Goal: Task Accomplishment & Management: Complete application form

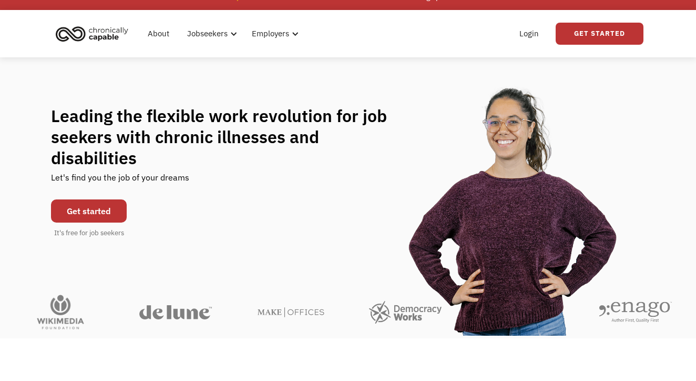
scroll to position [16, 0]
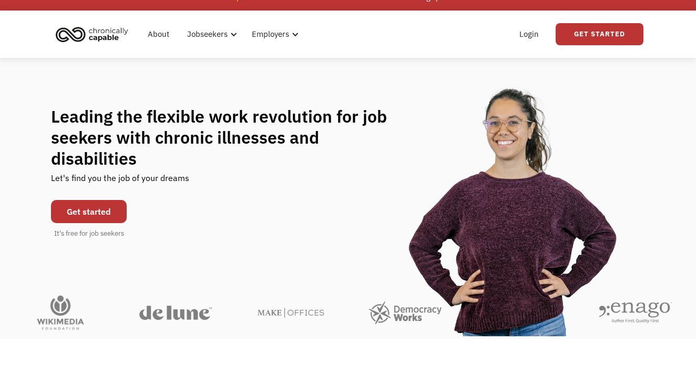
click at [107, 200] on link "Get started" at bounding box center [89, 211] width 76 height 23
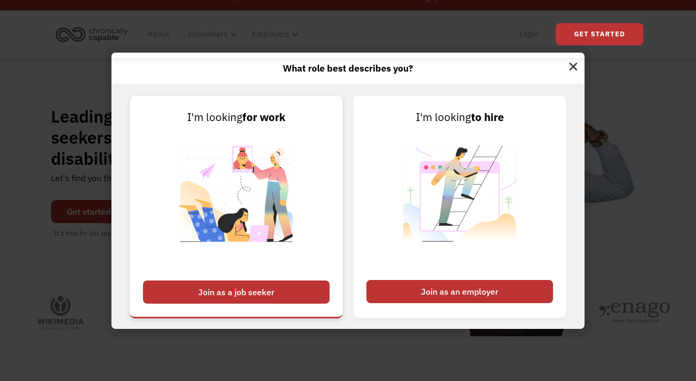
click at [294, 289] on div "Join as a job seeker" at bounding box center [236, 291] width 187 height 23
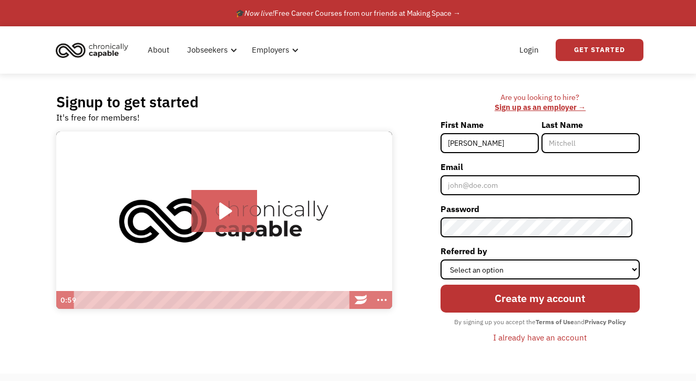
type input "[PERSON_NAME]"
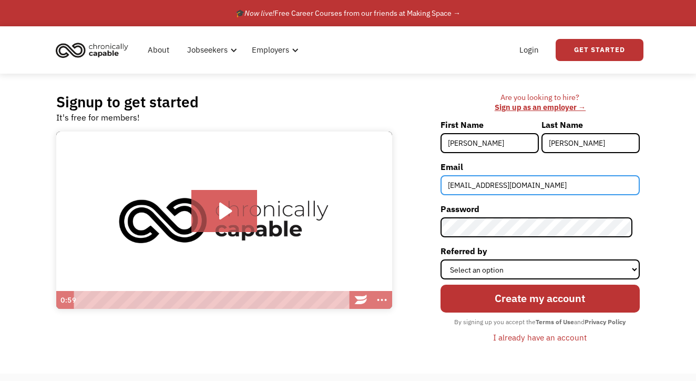
click at [555, 190] on input "elanoralove@hotmail.com" at bounding box center [540, 185] width 199 height 20
click at [494, 185] on input "elanoralove@hotmail.com" at bounding box center [540, 185] width 199 height 20
type input "[EMAIL_ADDRESS][DOMAIN_NAME]"
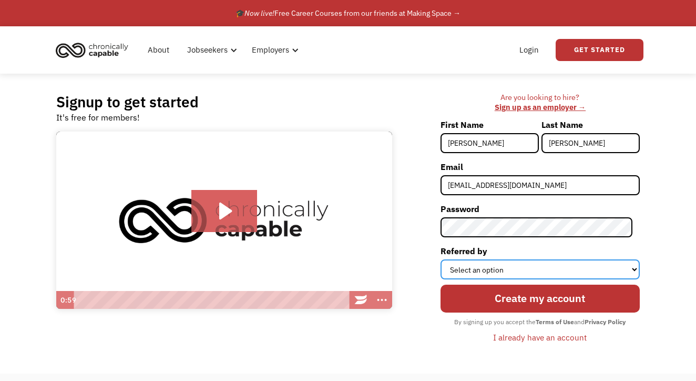
select select "Search Engine"
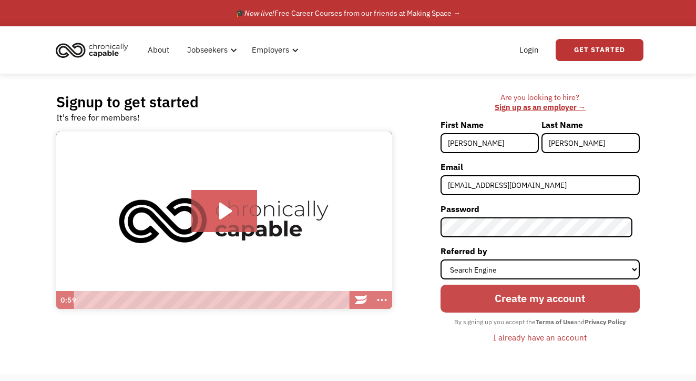
click at [524, 292] on input "Create my account" at bounding box center [540, 298] width 199 height 28
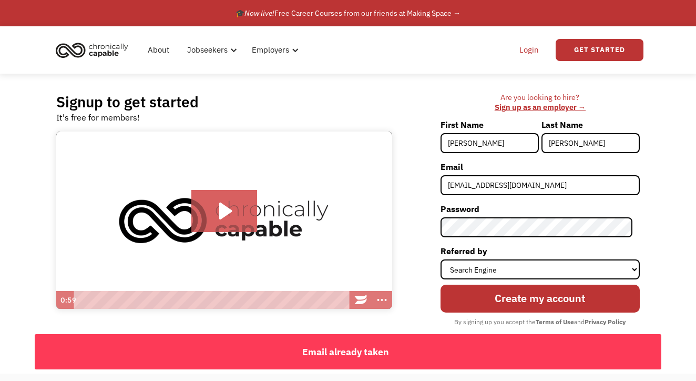
click at [539, 49] on link "Login" at bounding box center [529, 50] width 32 height 34
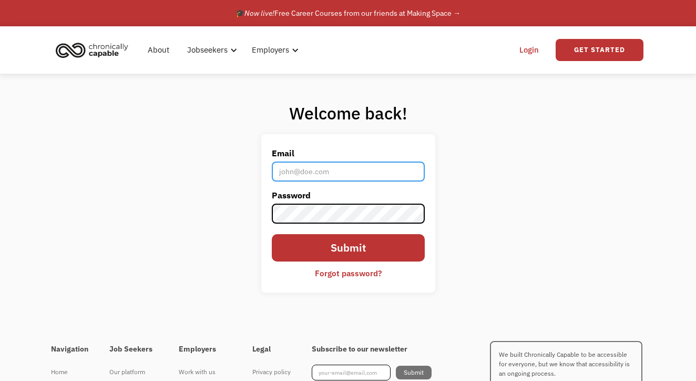
type input "[EMAIL_ADDRESS][DOMAIN_NAME]"
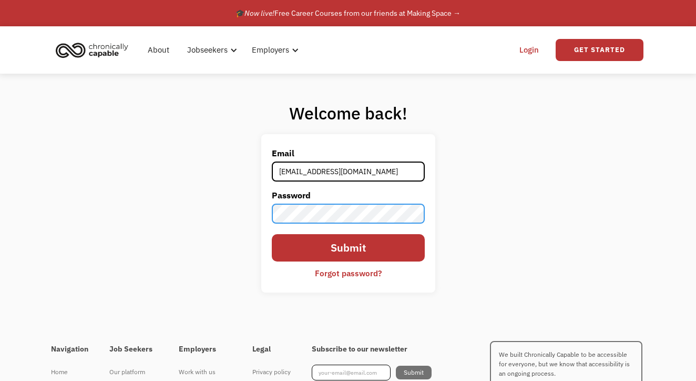
click at [348, 248] on input "Submit" at bounding box center [348, 248] width 153 height 28
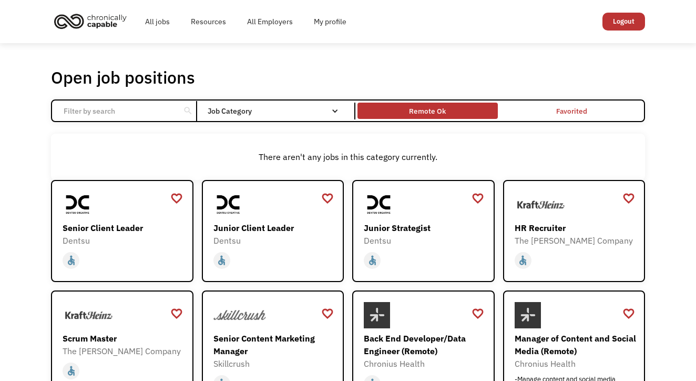
click at [439, 111] on div "Remote Ok" at bounding box center [427, 111] width 37 height 13
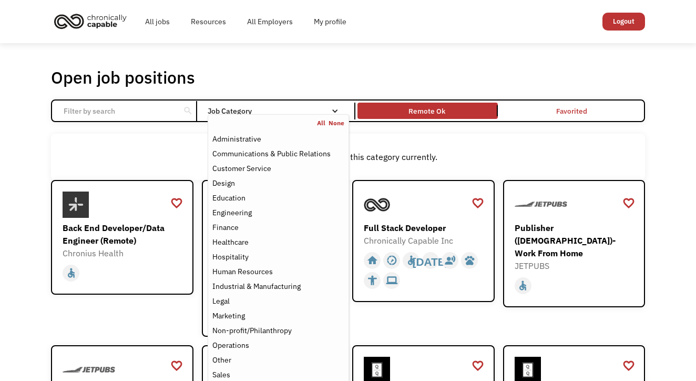
click at [327, 110] on div "Job Category" at bounding box center [278, 110] width 141 height 7
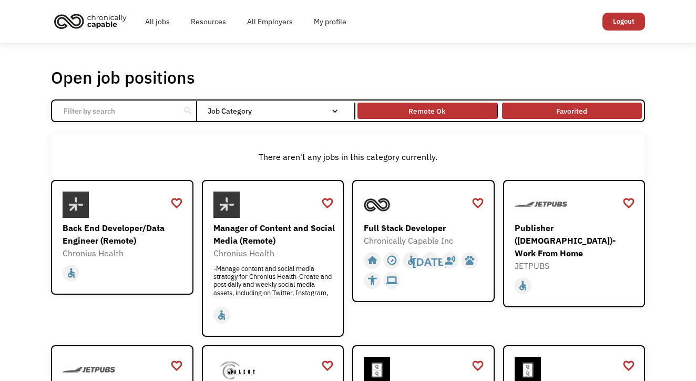
click at [591, 119] on link "Favorited" at bounding box center [572, 110] width 144 height 21
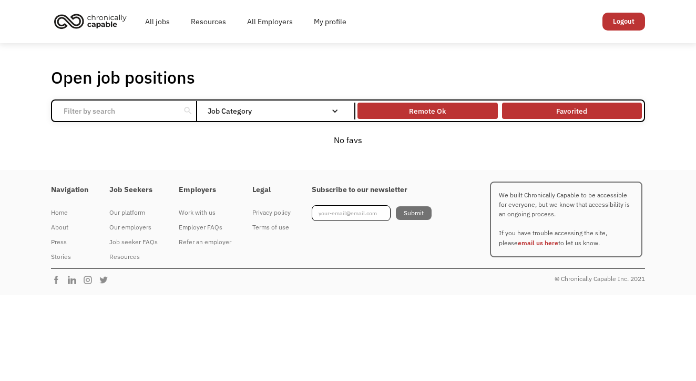
click at [483, 105] on div "Remote Ok" at bounding box center [427, 110] width 140 height 11
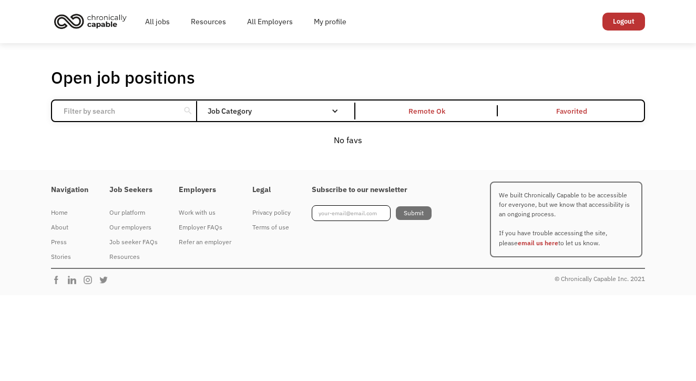
click at [560, 109] on link "Favorited" at bounding box center [572, 110] width 144 height 21
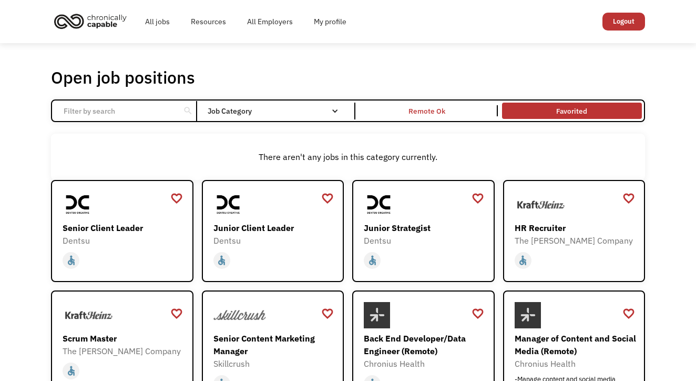
click at [554, 107] on link "Favorited" at bounding box center [572, 110] width 144 height 21
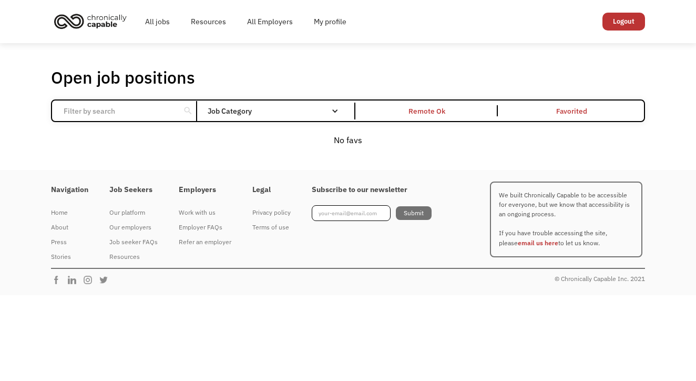
click at [554, 107] on link "Favorited" at bounding box center [572, 110] width 144 height 21
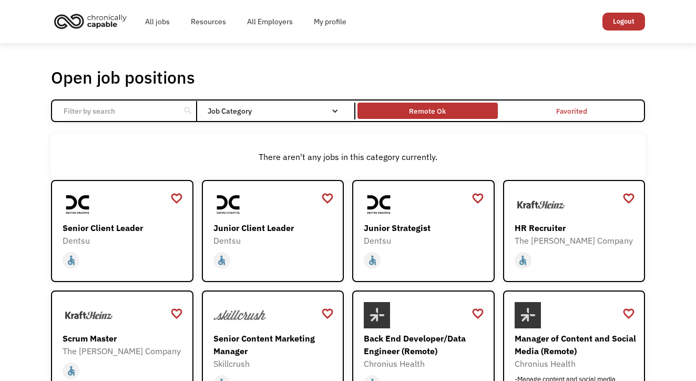
click at [468, 107] on div "Remote Ok" at bounding box center [427, 110] width 140 height 11
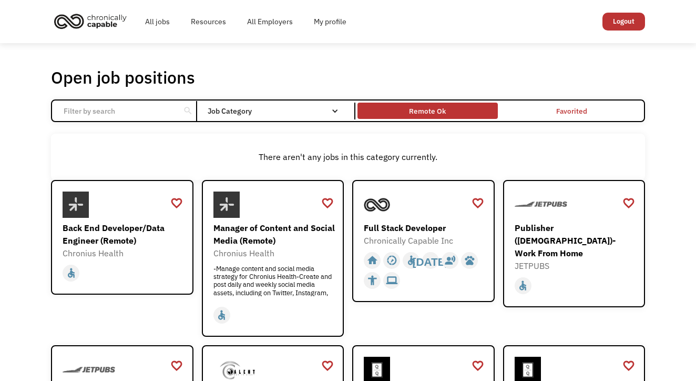
click at [404, 111] on div "Remote Ok" at bounding box center [427, 110] width 140 height 11
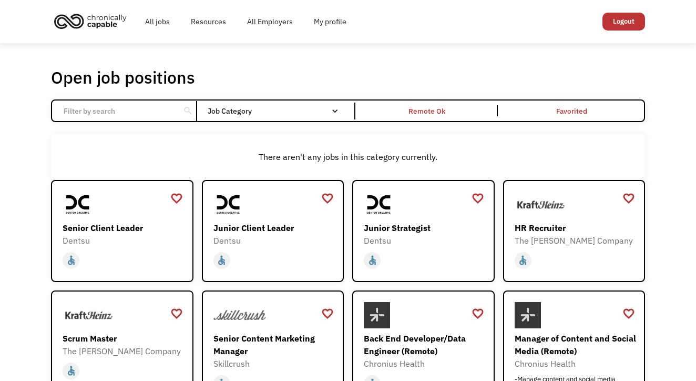
click at [470, 76] on div "Open job positions You have X liked items Search" at bounding box center [348, 77] width 594 height 21
click at [387, 145] on div "There aren't any jobs in this category currently." at bounding box center [348, 157] width 594 height 46
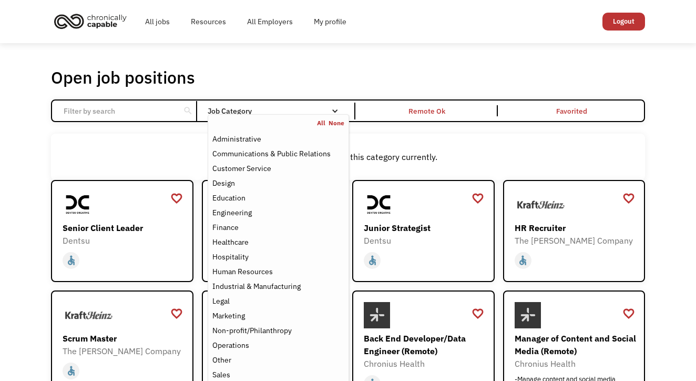
click at [312, 103] on div "Job Category" at bounding box center [278, 111] width 141 height 17
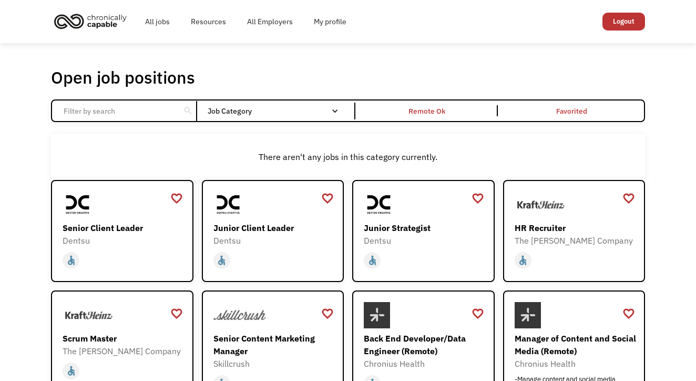
click at [319, 110] on div "Job Category" at bounding box center [278, 110] width 141 height 7
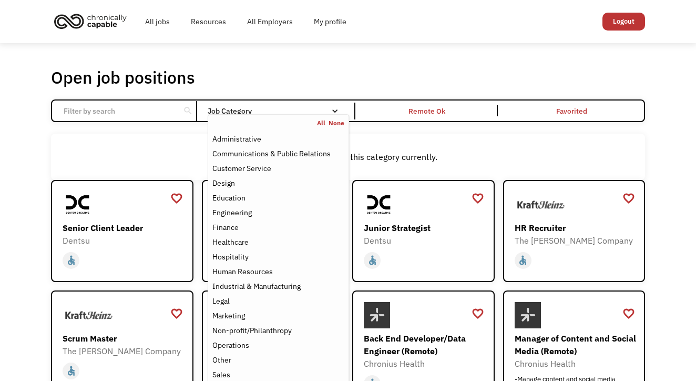
click at [322, 123] on link "All" at bounding box center [323, 123] width 12 height 8
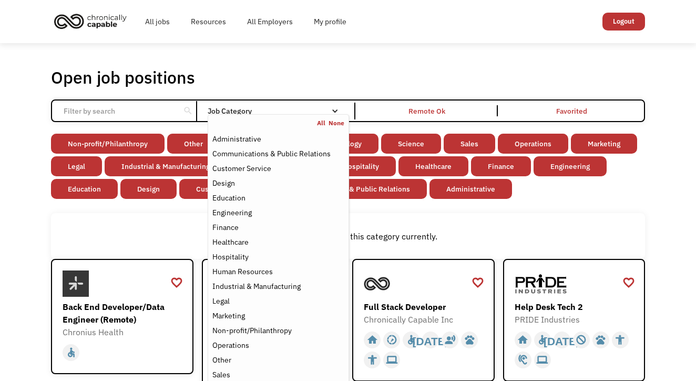
click at [420, 68] on div "Open job positions You have X liked items Search" at bounding box center [348, 77] width 594 height 21
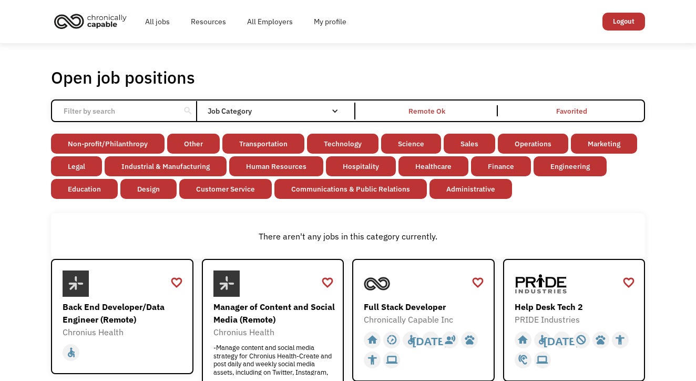
click at [299, 234] on div "There aren't any jobs in this category currently." at bounding box center [348, 236] width 584 height 13
click at [282, 150] on link "Transportation" at bounding box center [263, 144] width 82 height 20
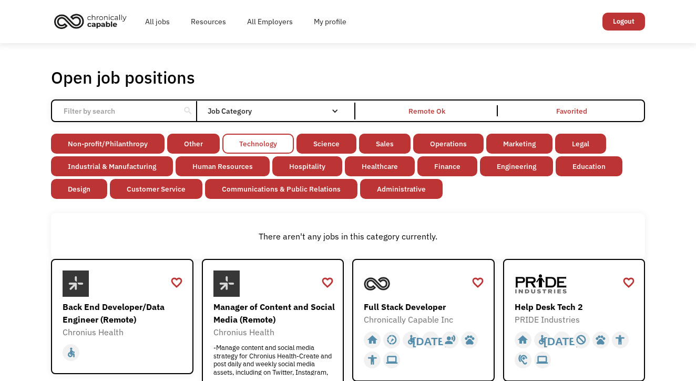
click at [281, 150] on link "Technology" at bounding box center [257, 144] width 71 height 20
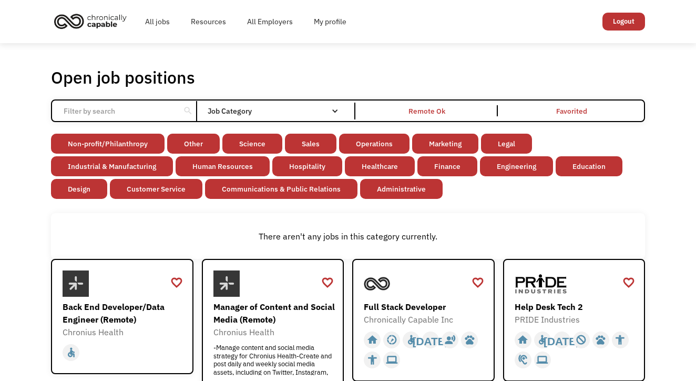
click at [257, 101] on div "search Filter by category Administration Communications & Public Relations Cust…" at bounding box center [348, 110] width 594 height 23
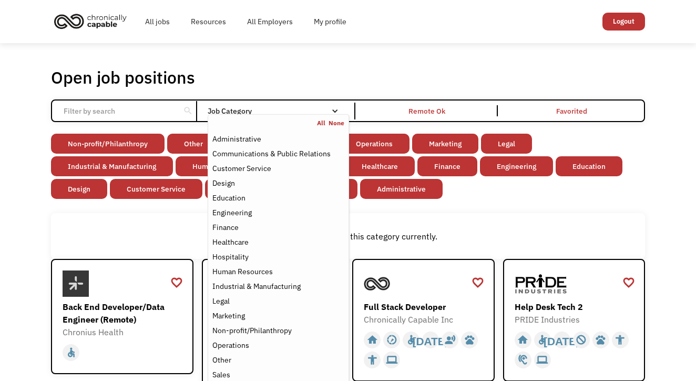
click at [322, 120] on link "All" at bounding box center [323, 123] width 12 height 8
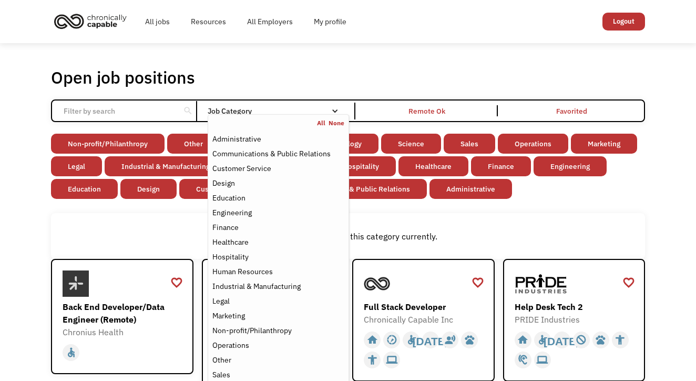
click at [379, 233] on div "There aren't any jobs in this category currently." at bounding box center [348, 236] width 584 height 13
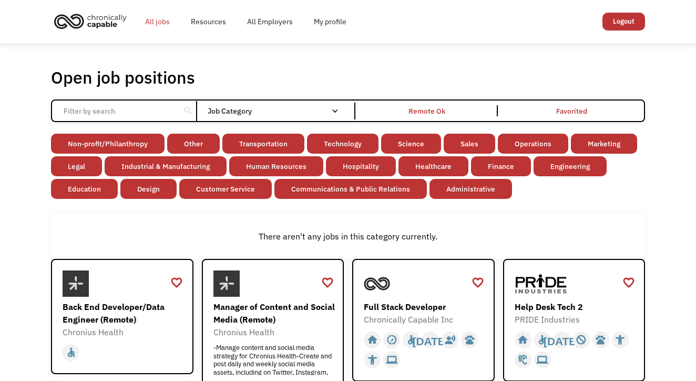
click at [169, 24] on link "All jobs" at bounding box center [158, 22] width 46 height 34
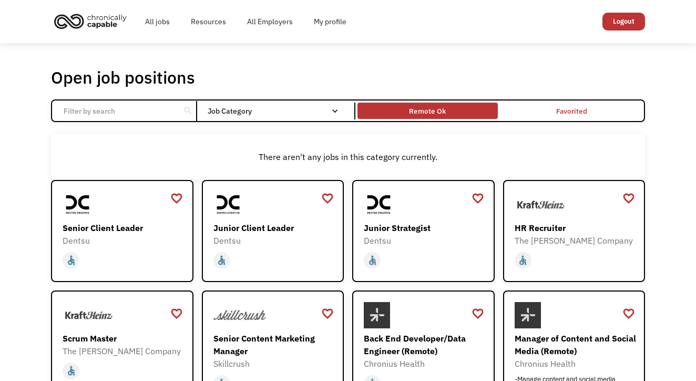
click at [469, 109] on div "Remote Ok" at bounding box center [427, 110] width 140 height 11
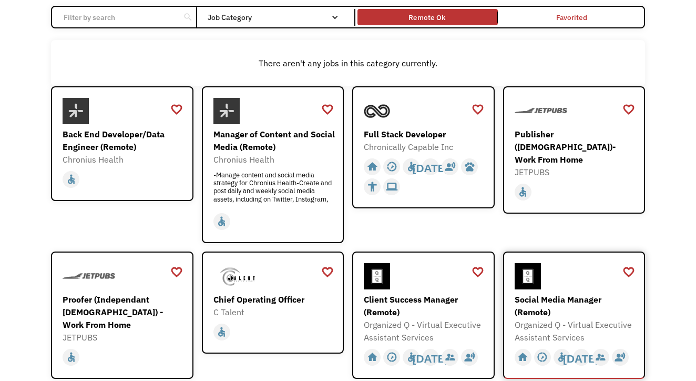
scroll to position [90, 0]
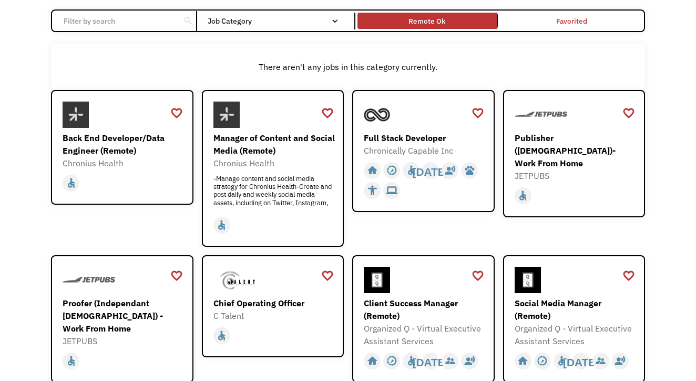
click at [398, 224] on div "favorite_border favorite Saving Full Stack Developer Chronically Capable Inc Fu…" at bounding box center [423, 168] width 142 height 157
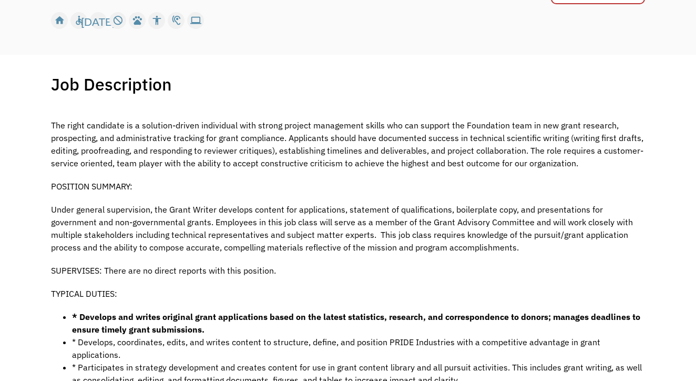
scroll to position [160, 0]
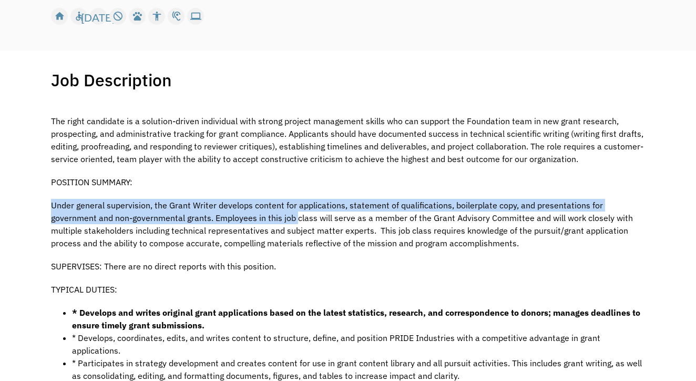
drag, startPoint x: 102, startPoint y: 198, endPoint x: 249, endPoint y: 222, distance: 148.6
click at [249, 222] on p "Under general supervision, the Grant Writer develops content for applications, …" at bounding box center [348, 224] width 594 height 50
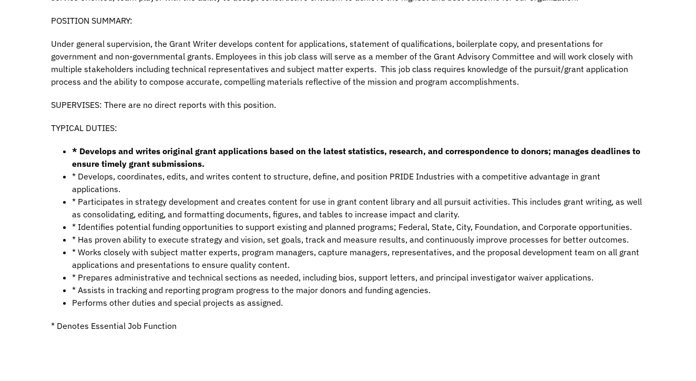
scroll to position [322, 0]
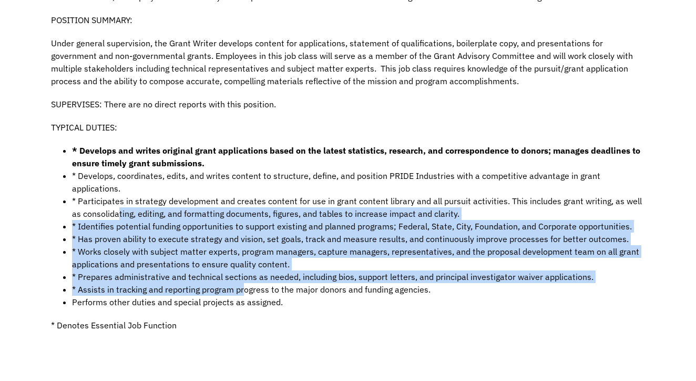
drag, startPoint x: 106, startPoint y: 195, endPoint x: 242, endPoint y: 278, distance: 159.5
click at [242, 278] on ul "* Develops and writes original grant applications based on the latest statistic…" at bounding box center [348, 226] width 594 height 164
click at [242, 283] on li "* Assists in tracking and reporting program progress to the major donors and fu…" at bounding box center [358, 289] width 573 height 13
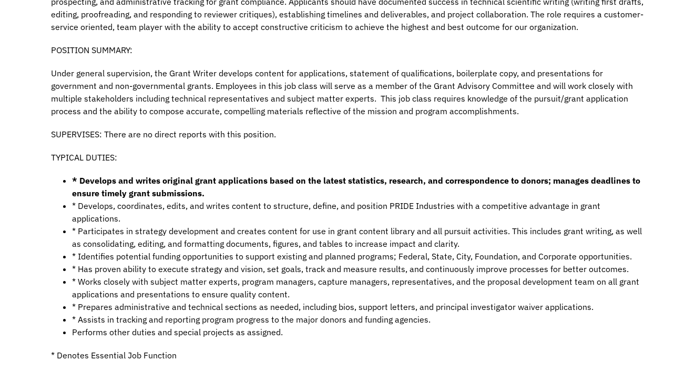
scroll to position [286, 0]
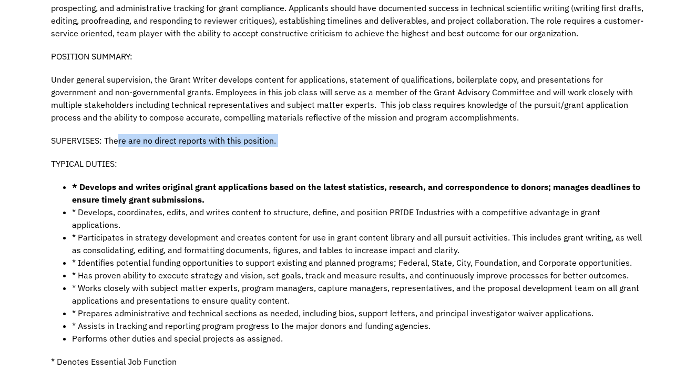
drag, startPoint x: 118, startPoint y: 135, endPoint x: 255, endPoint y: 156, distance: 139.4
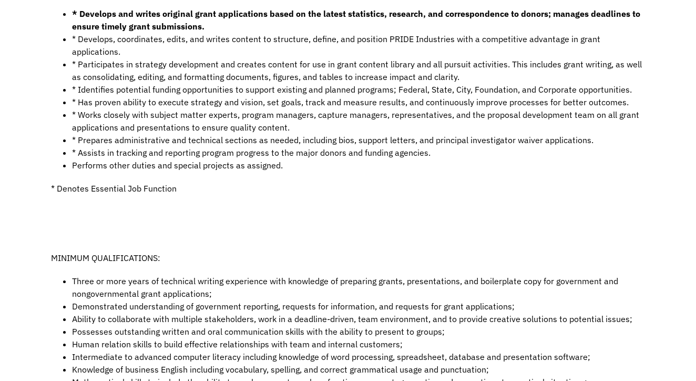
scroll to position [458, 0]
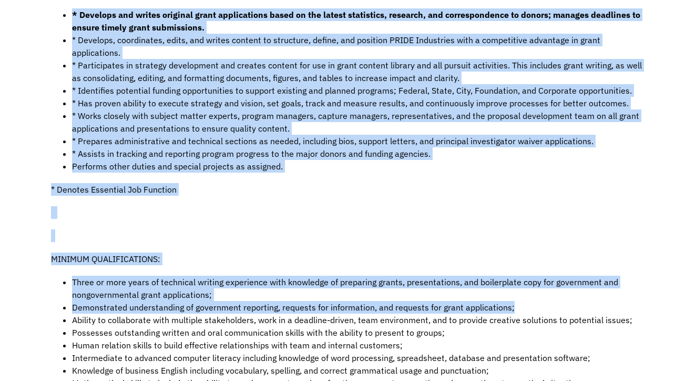
drag, startPoint x: 73, startPoint y: 15, endPoint x: 321, endPoint y: 370, distance: 433.7
click at [321, 370] on div "The right candidate is a solution-driven individual with strong project managem…" at bounding box center [348, 245] width 594 height 883
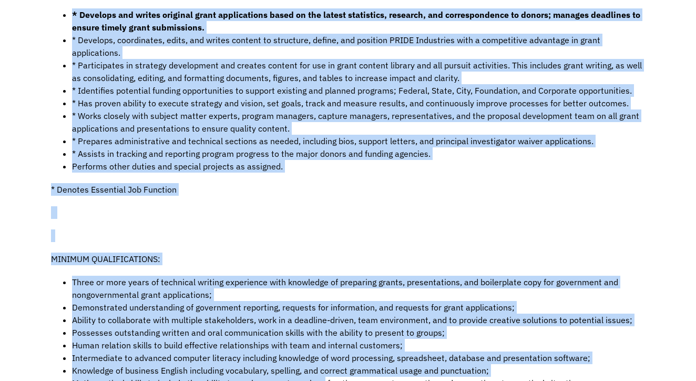
click at [384, 187] on div "The right candidate is a solution-driven individual with strong project managem…" at bounding box center [348, 245] width 594 height 883
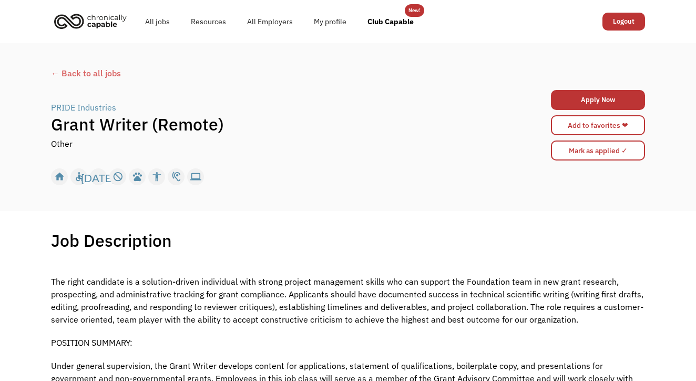
scroll to position [0, 0]
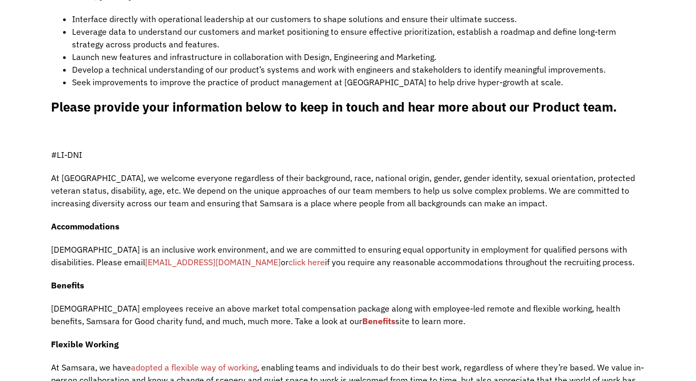
scroll to position [750, 0]
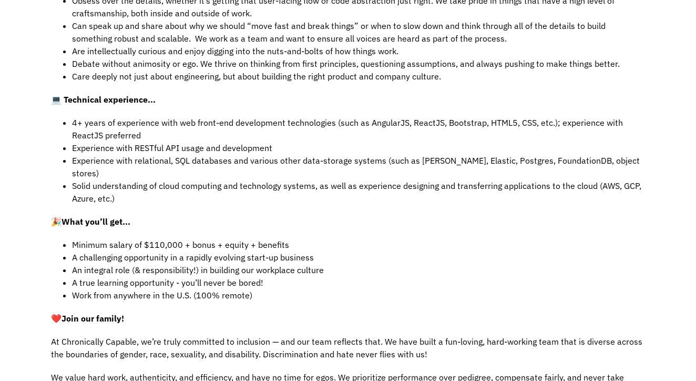
scroll to position [542, 0]
